Goal: Find specific page/section: Find specific page/section

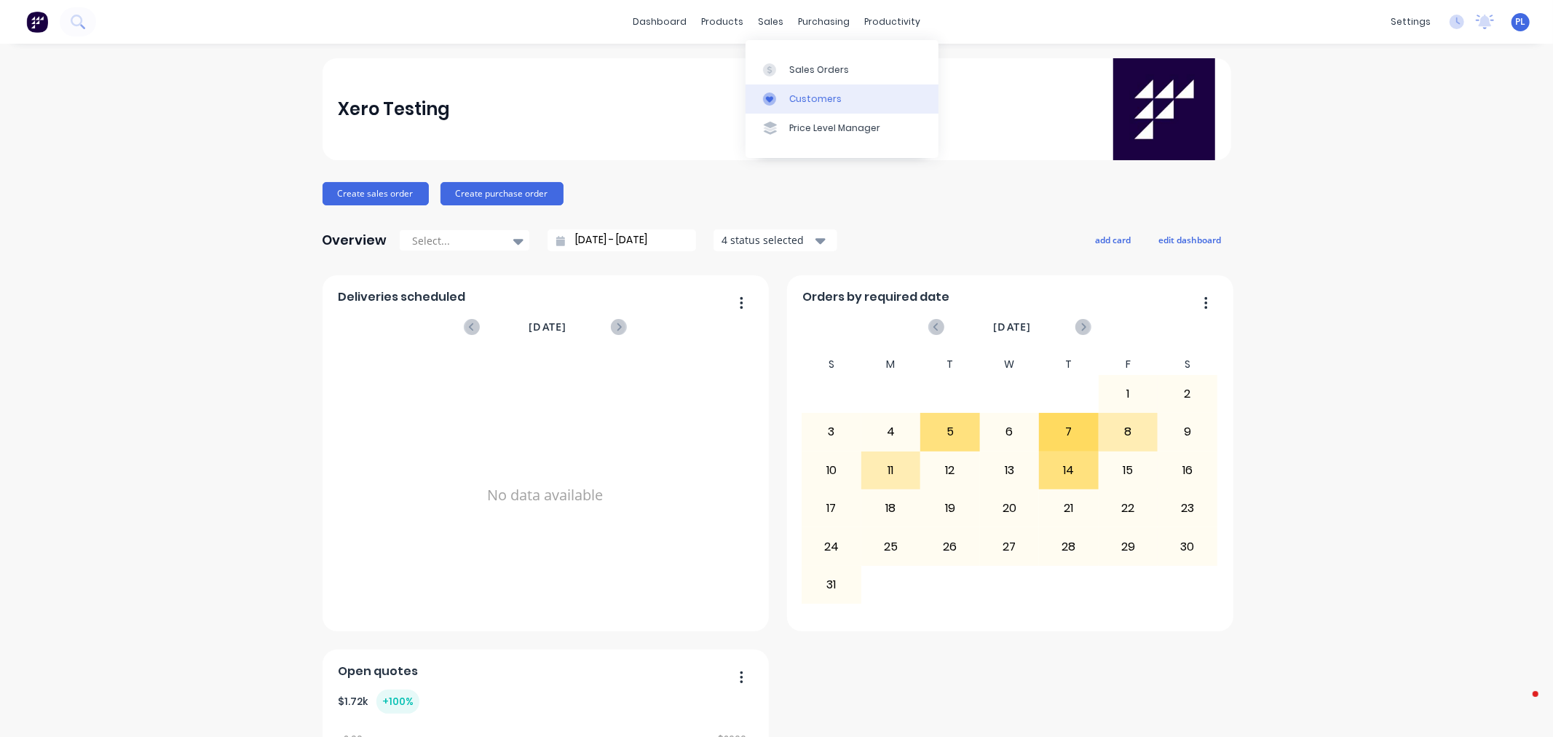
click at [792, 103] on div "Customers" at bounding box center [815, 98] width 52 height 13
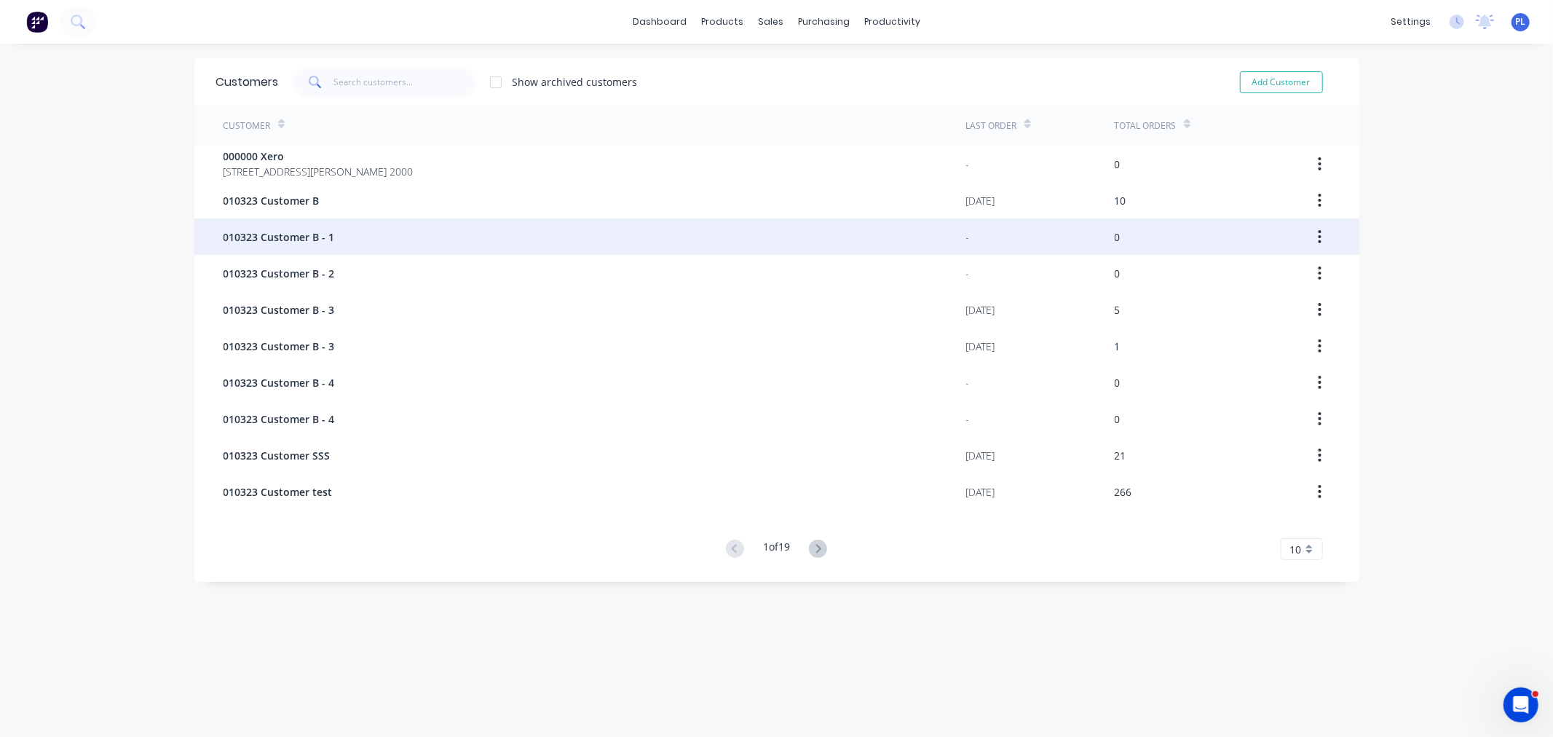
click at [799, 248] on div "010323 Customer B - 1" at bounding box center [594, 236] width 743 height 36
